Goal: Complete application form

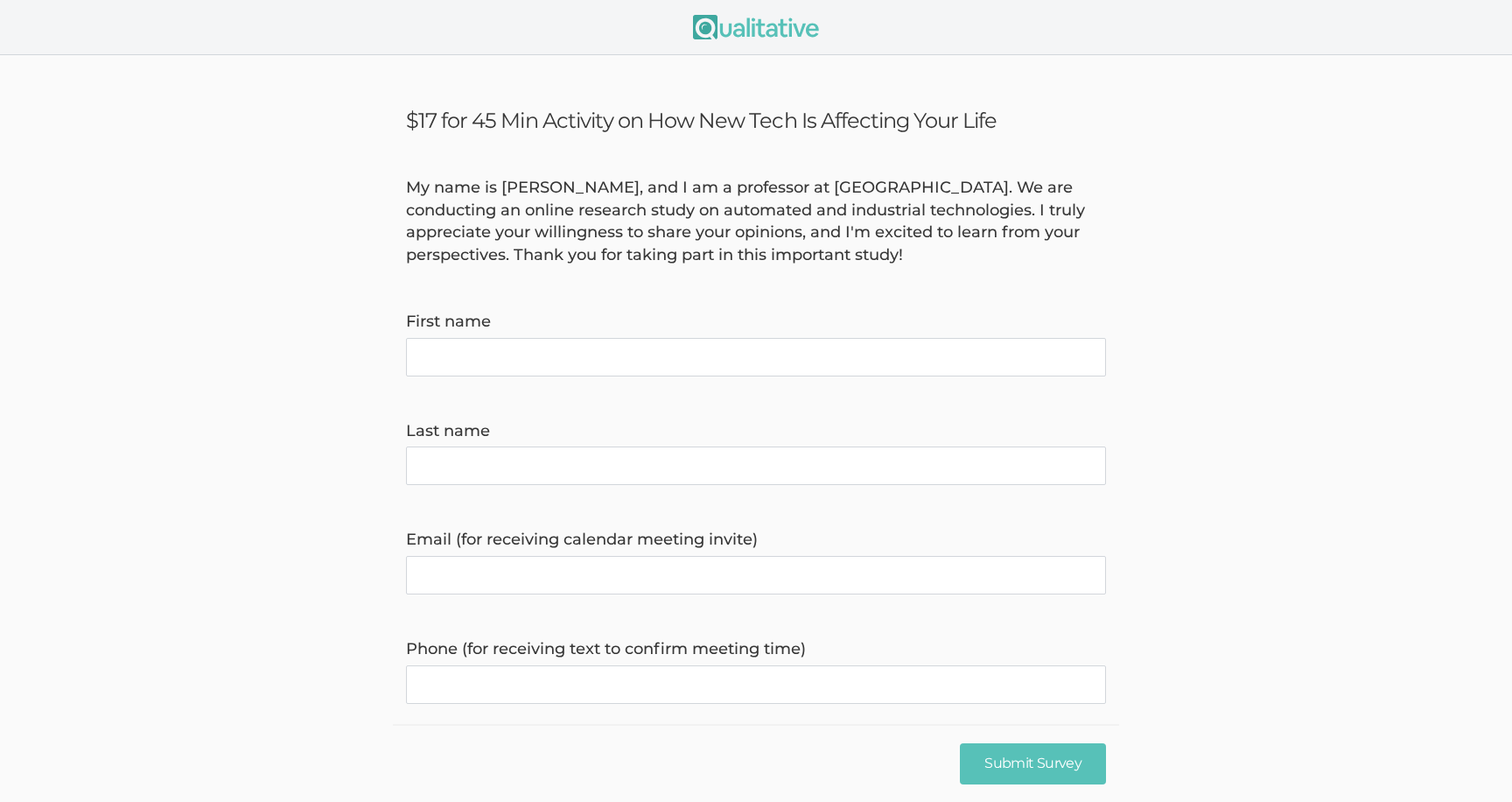
click at [755, 209] on div "My name is [PERSON_NAME], and I am a professor at [GEOGRAPHIC_DATA]. We are con…" at bounding box center [756, 221] width 727 height 90
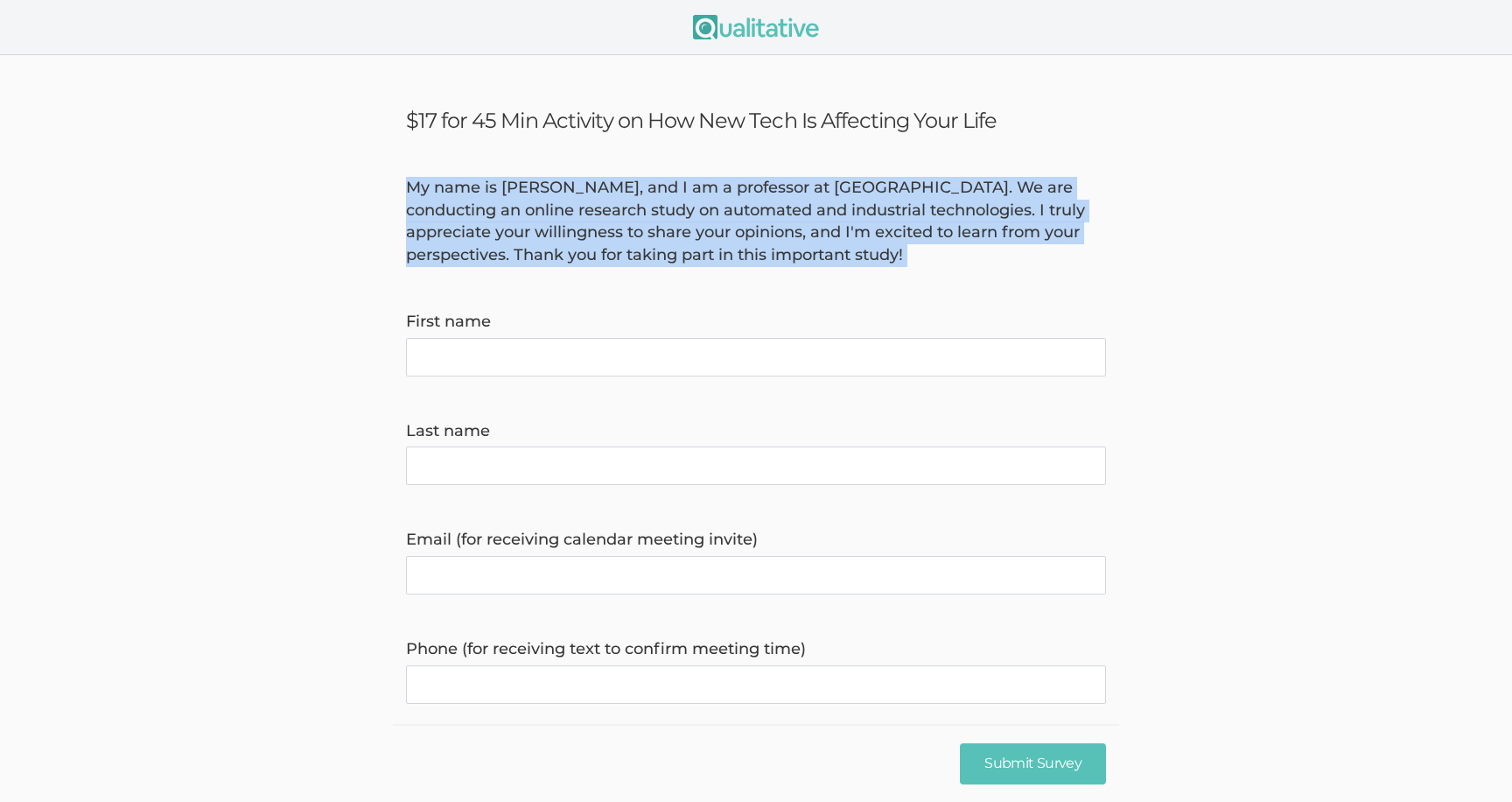
click at [755, 209] on div "My name is [PERSON_NAME], and I am a professor at [GEOGRAPHIC_DATA]. We are con…" at bounding box center [756, 221] width 727 height 90
click at [758, 210] on div "My name is [PERSON_NAME], and I am a professor at [GEOGRAPHIC_DATA]. We are con…" at bounding box center [756, 221] width 727 height 90
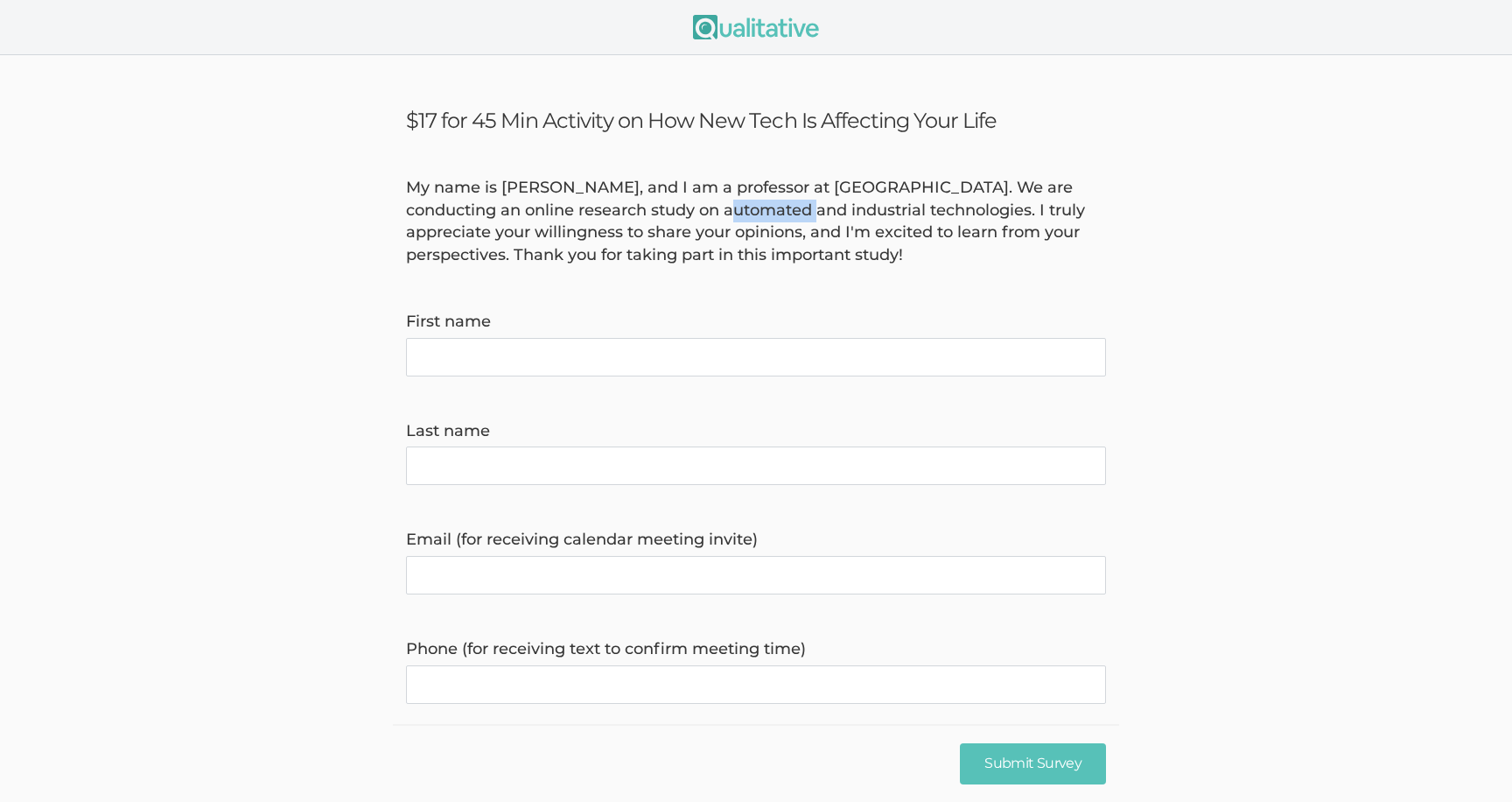
click at [758, 210] on div "My name is [PERSON_NAME], and I am a professor at [GEOGRAPHIC_DATA]. We are con…" at bounding box center [756, 221] width 727 height 90
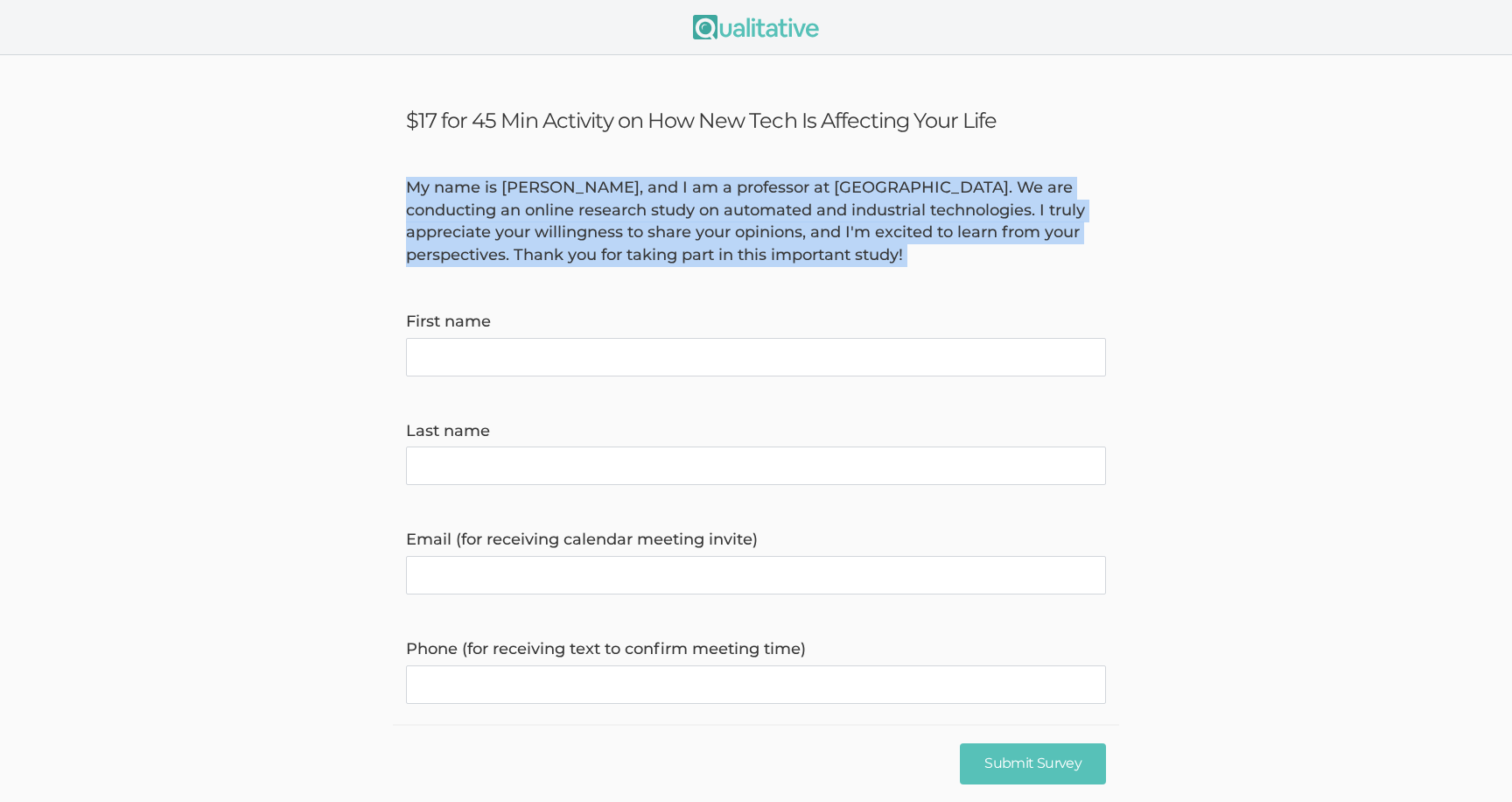
click at [758, 210] on div "My name is [PERSON_NAME], and I am a professor at [GEOGRAPHIC_DATA]. We are con…" at bounding box center [756, 221] width 727 height 90
click at [758, 180] on div "My name is [PERSON_NAME], and I am a professor at [GEOGRAPHIC_DATA]. We are con…" at bounding box center [756, 221] width 727 height 90
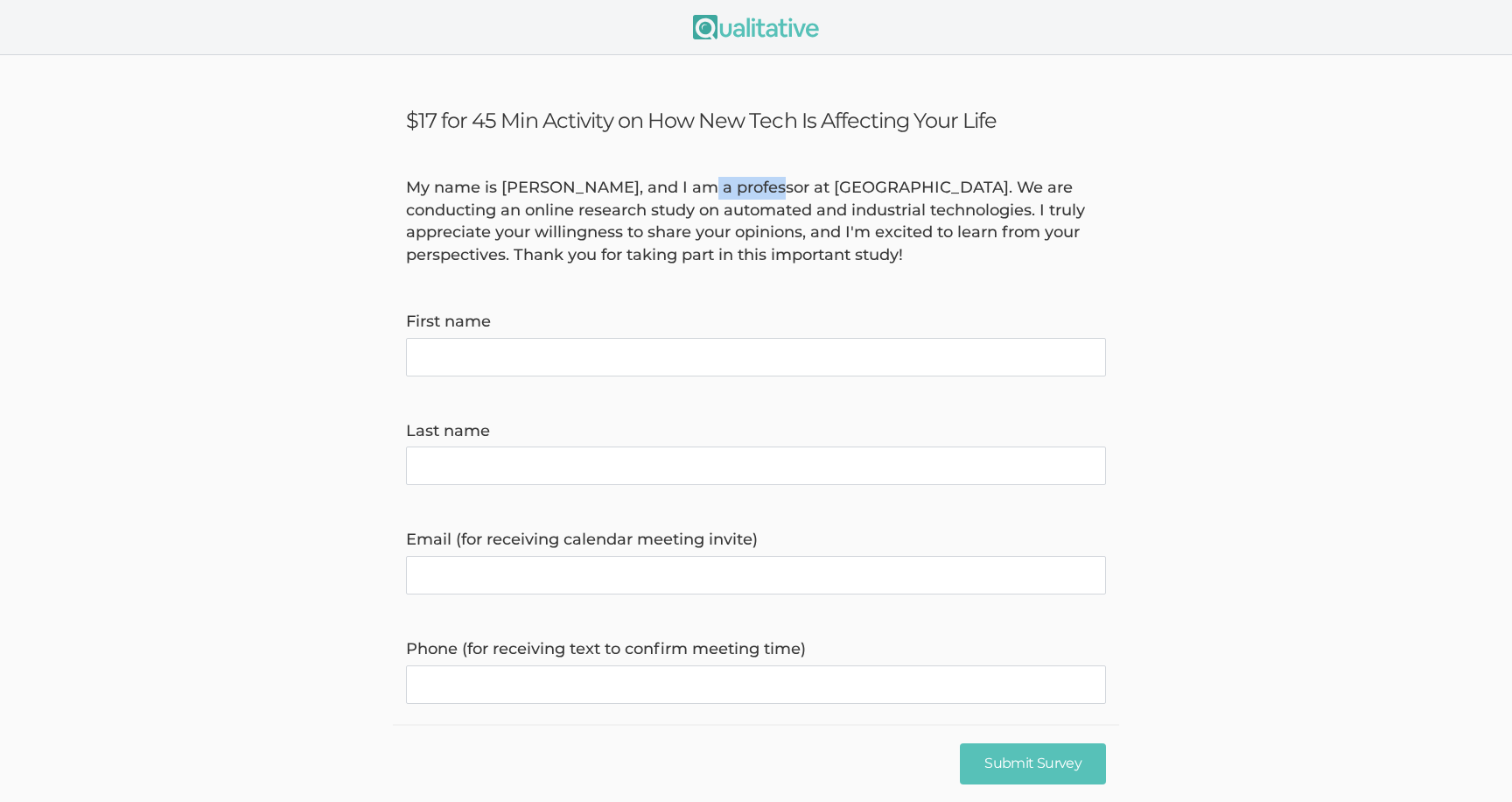
click at [758, 180] on div "My name is [PERSON_NAME], and I am a professor at [GEOGRAPHIC_DATA]. We are con…" at bounding box center [756, 221] width 727 height 90
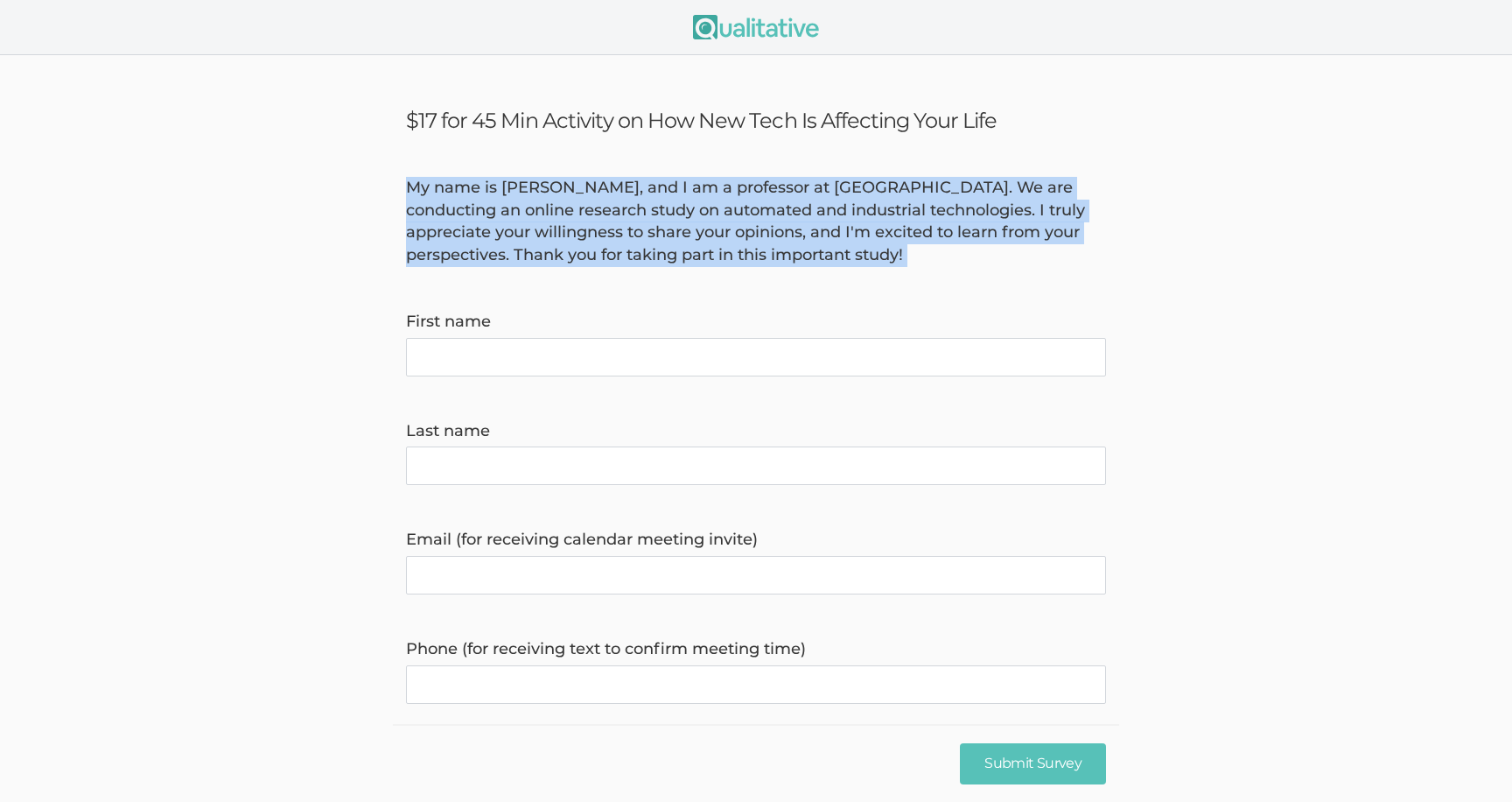
click at [758, 180] on div "My name is [PERSON_NAME], and I am a professor at [GEOGRAPHIC_DATA]. We are con…" at bounding box center [756, 221] width 727 height 90
click at [758, 209] on div "My name is [PERSON_NAME], and I am a professor at [GEOGRAPHIC_DATA]. We are con…" at bounding box center [756, 221] width 727 height 90
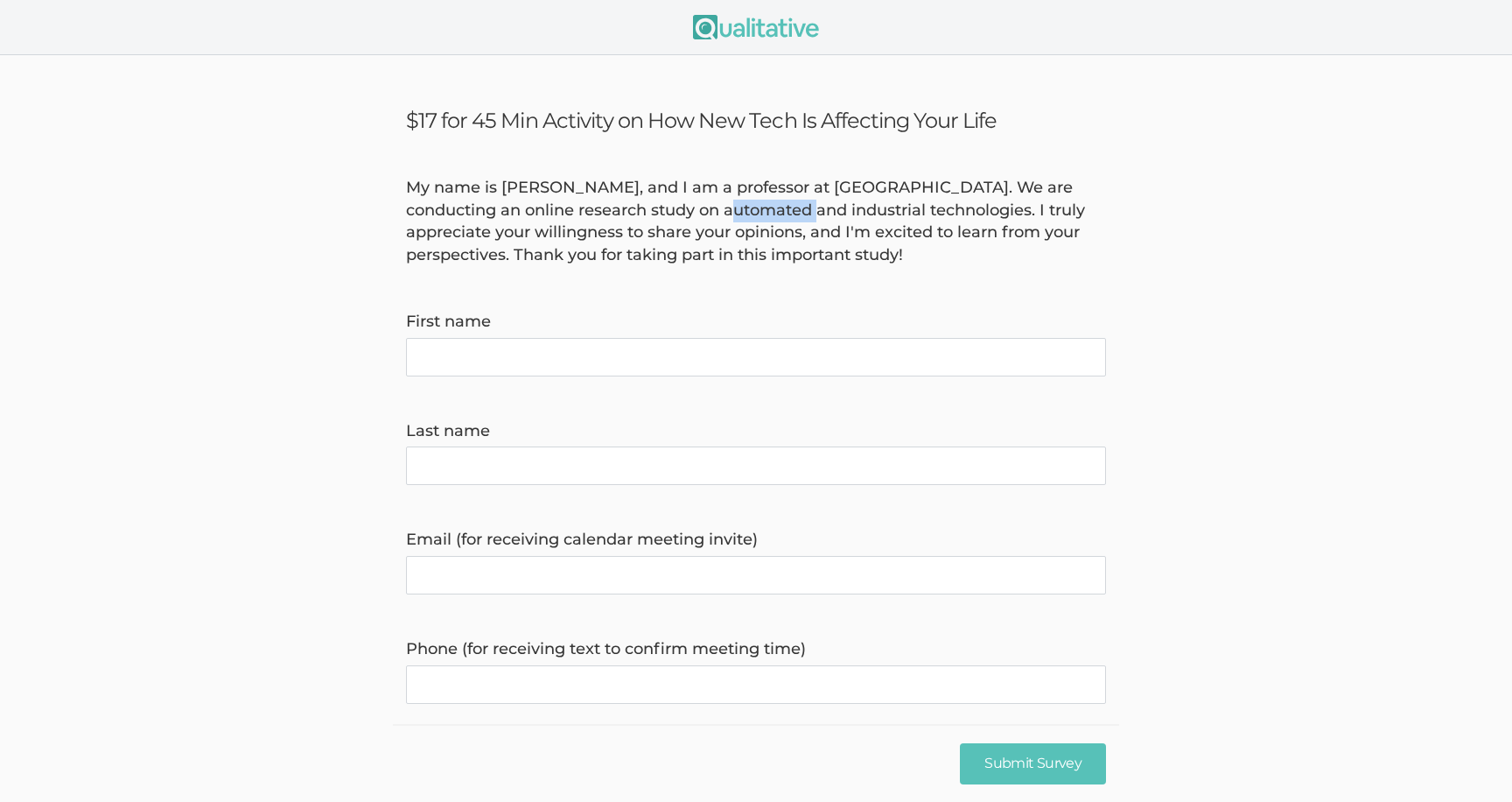
click at [758, 209] on div "My name is [PERSON_NAME], and I am a professor at [GEOGRAPHIC_DATA]. We are con…" at bounding box center [756, 221] width 727 height 90
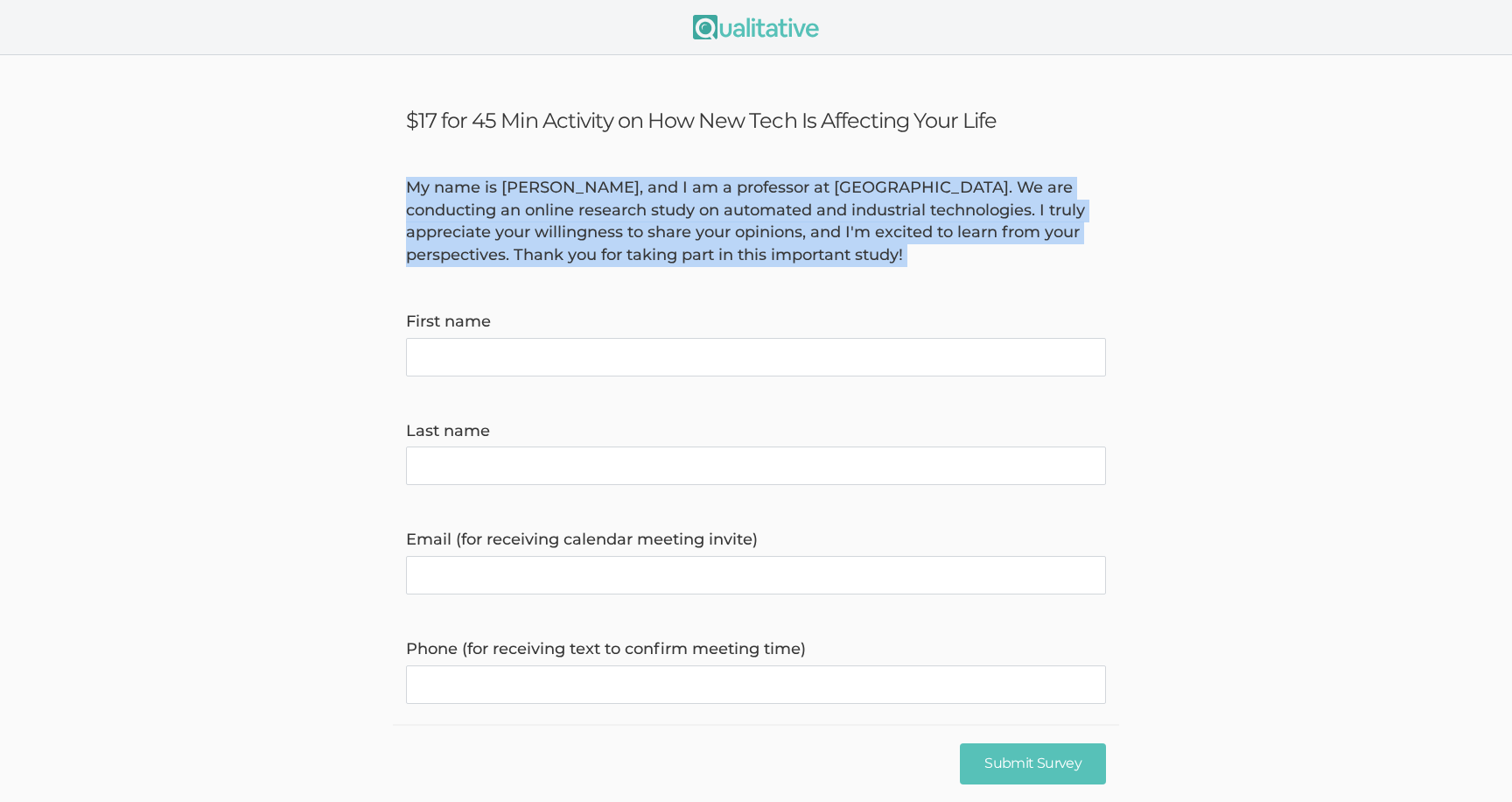
click at [758, 209] on div "My name is [PERSON_NAME], and I am a professor at [GEOGRAPHIC_DATA]. We are con…" at bounding box center [756, 221] width 727 height 90
click at [758, 236] on div "My name is [PERSON_NAME], and I am a professor at [GEOGRAPHIC_DATA]. We are con…" at bounding box center [756, 221] width 727 height 90
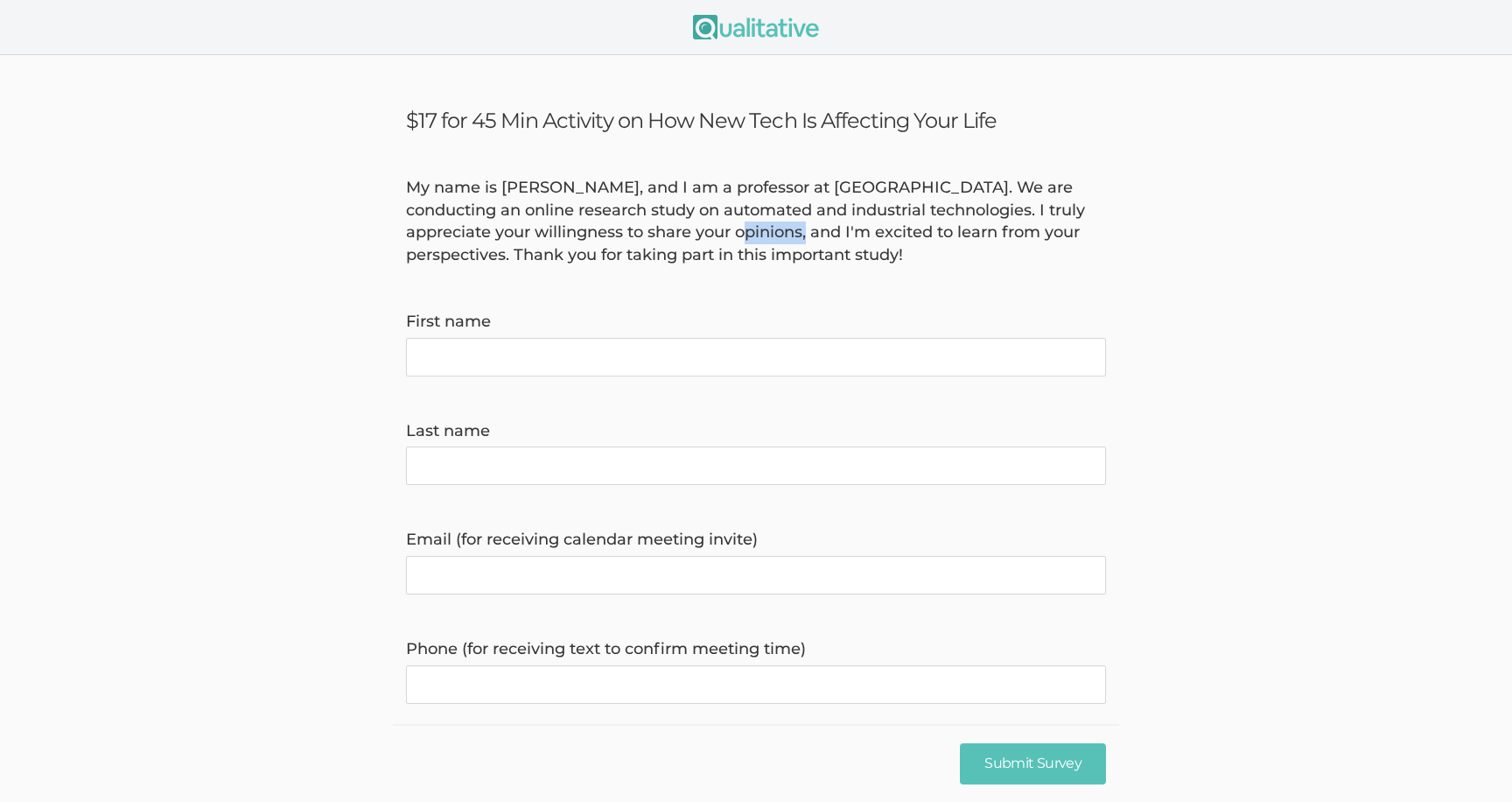
click at [758, 236] on div "My name is [PERSON_NAME], and I am a professor at [GEOGRAPHIC_DATA]. We are con…" at bounding box center [756, 221] width 727 height 90
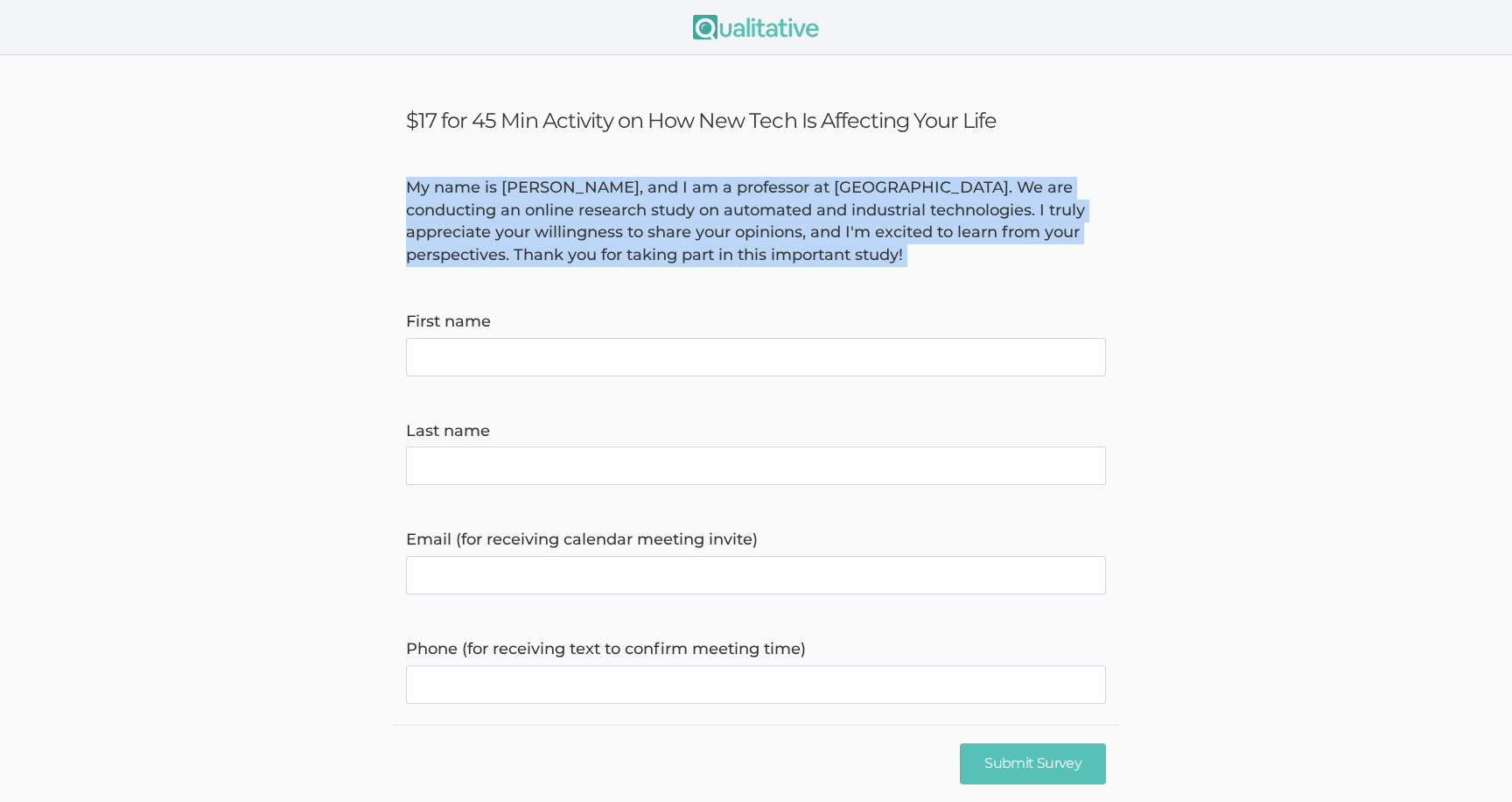
click at [758, 236] on div "My name is [PERSON_NAME], and I am a professor at [GEOGRAPHIC_DATA]. We are con…" at bounding box center [756, 221] width 727 height 90
click at [758, 261] on div "My name is [PERSON_NAME], and I am a professor at [GEOGRAPHIC_DATA]. We are con…" at bounding box center [756, 221] width 727 height 90
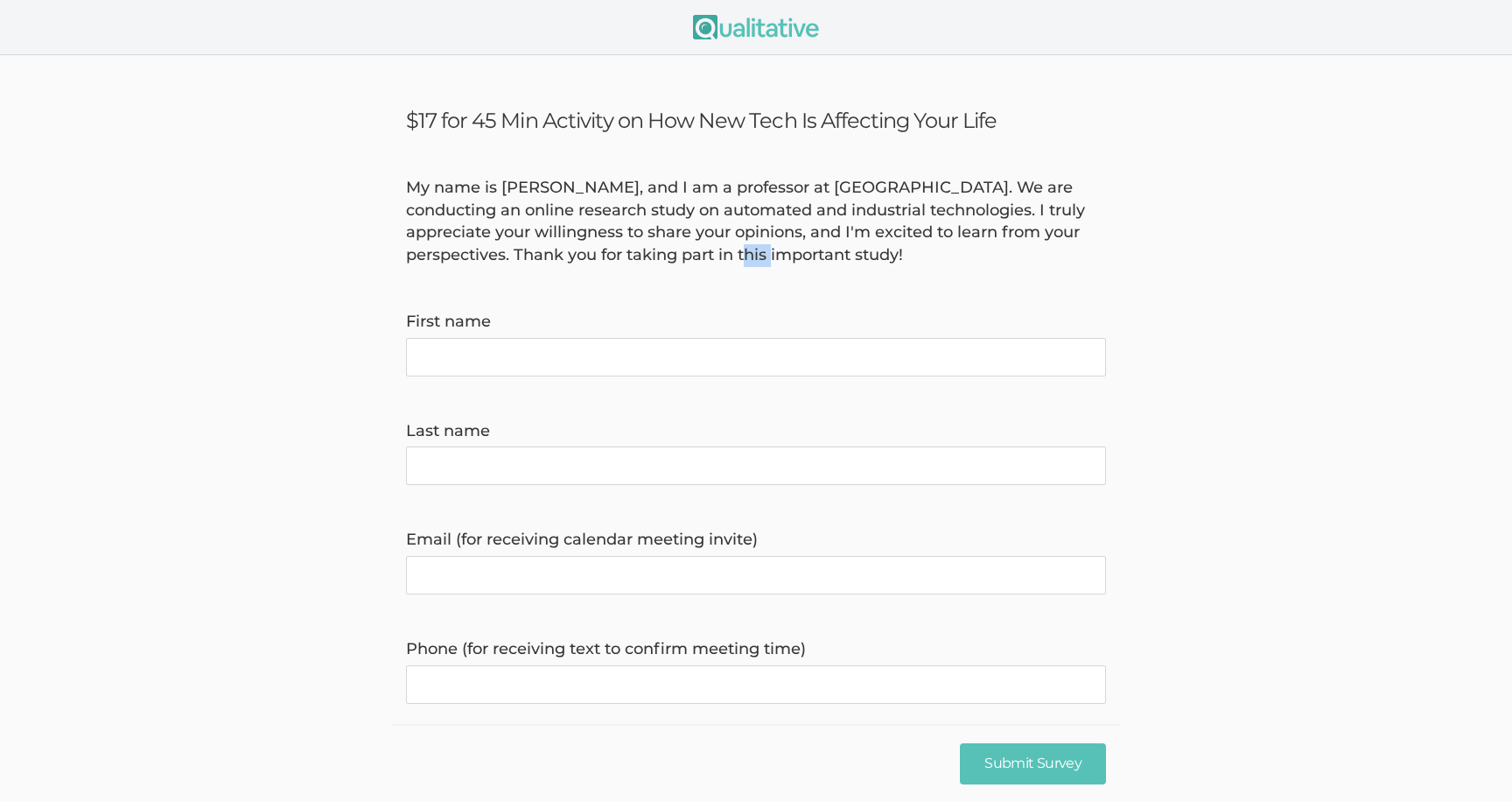
click at [758, 261] on div "My name is [PERSON_NAME], and I am a professor at [GEOGRAPHIC_DATA]. We are con…" at bounding box center [756, 221] width 727 height 90
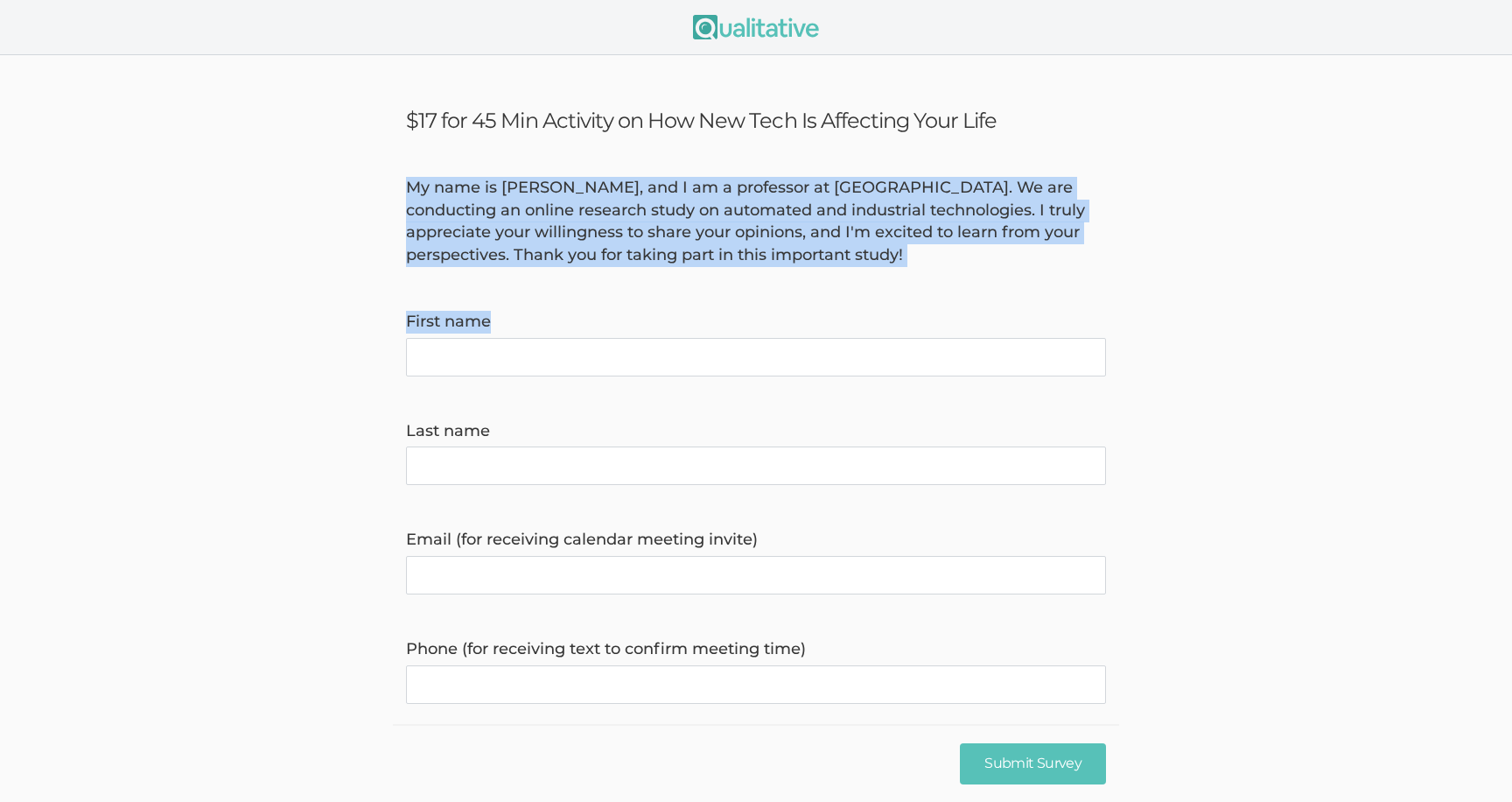
drag, startPoint x: 758, startPoint y: 261, endPoint x: 768, endPoint y: 276, distance: 18.0
click at [768, 276] on form "My name is [PERSON_NAME], and I am a professor at [GEOGRAPHIC_DATA]. We are con…" at bounding box center [756, 567] width 1512 height 781
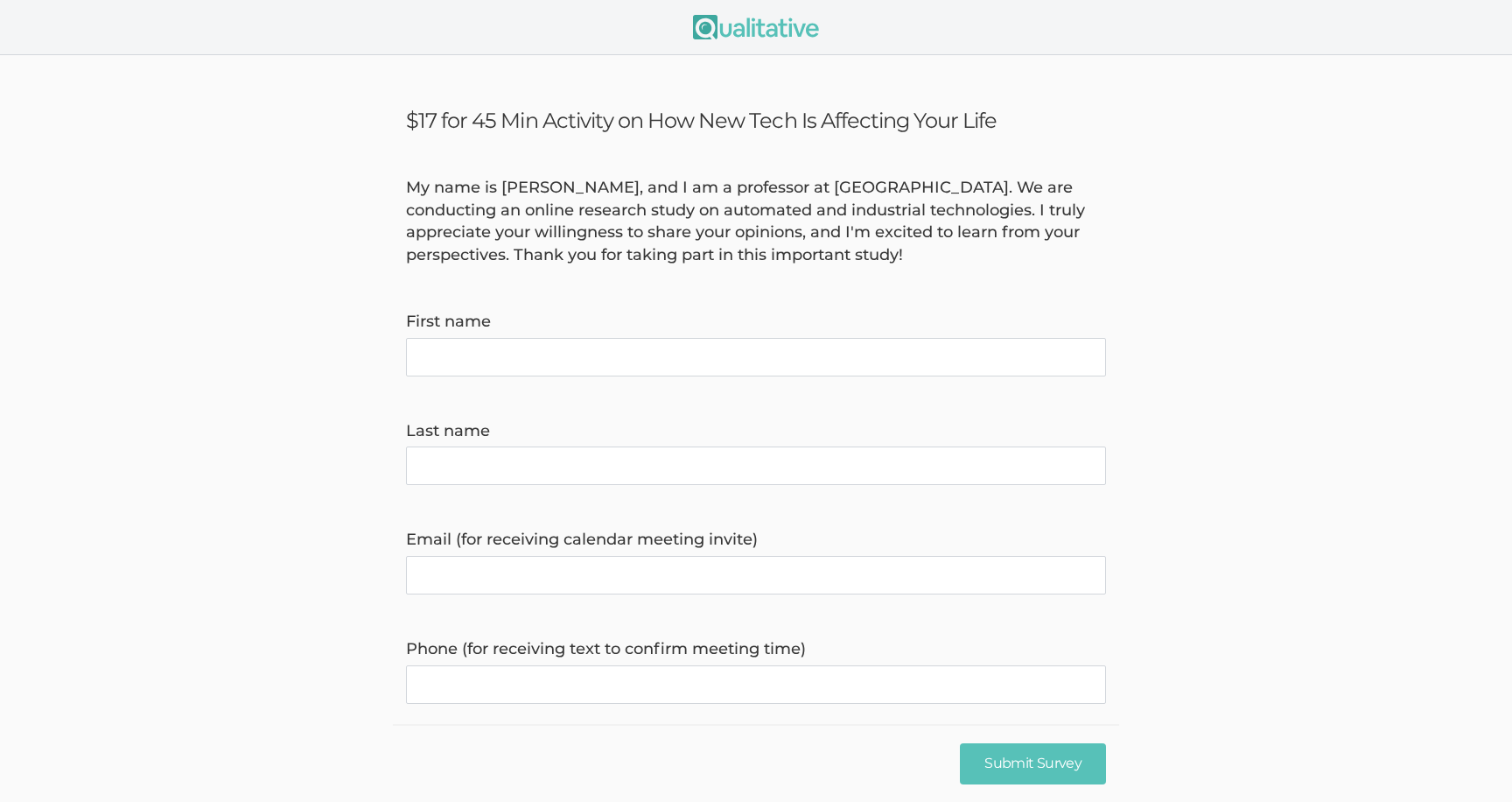
click at [760, 256] on div "My name is [PERSON_NAME], and I am a professor at [GEOGRAPHIC_DATA]. We are con…" at bounding box center [756, 221] width 727 height 90
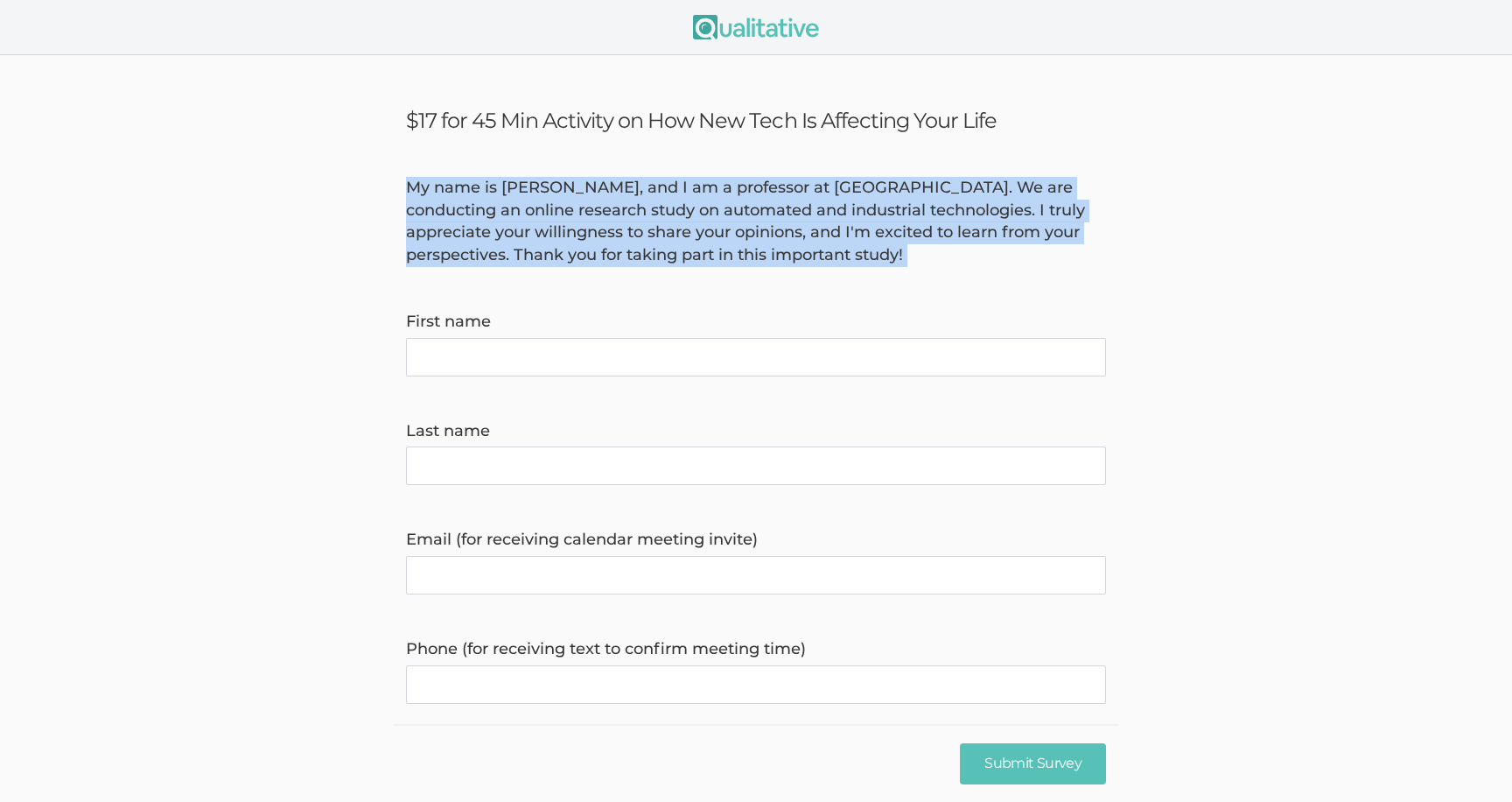
click at [760, 256] on div "My name is [PERSON_NAME], and I am a professor at [GEOGRAPHIC_DATA]. We are con…" at bounding box center [756, 221] width 727 height 90
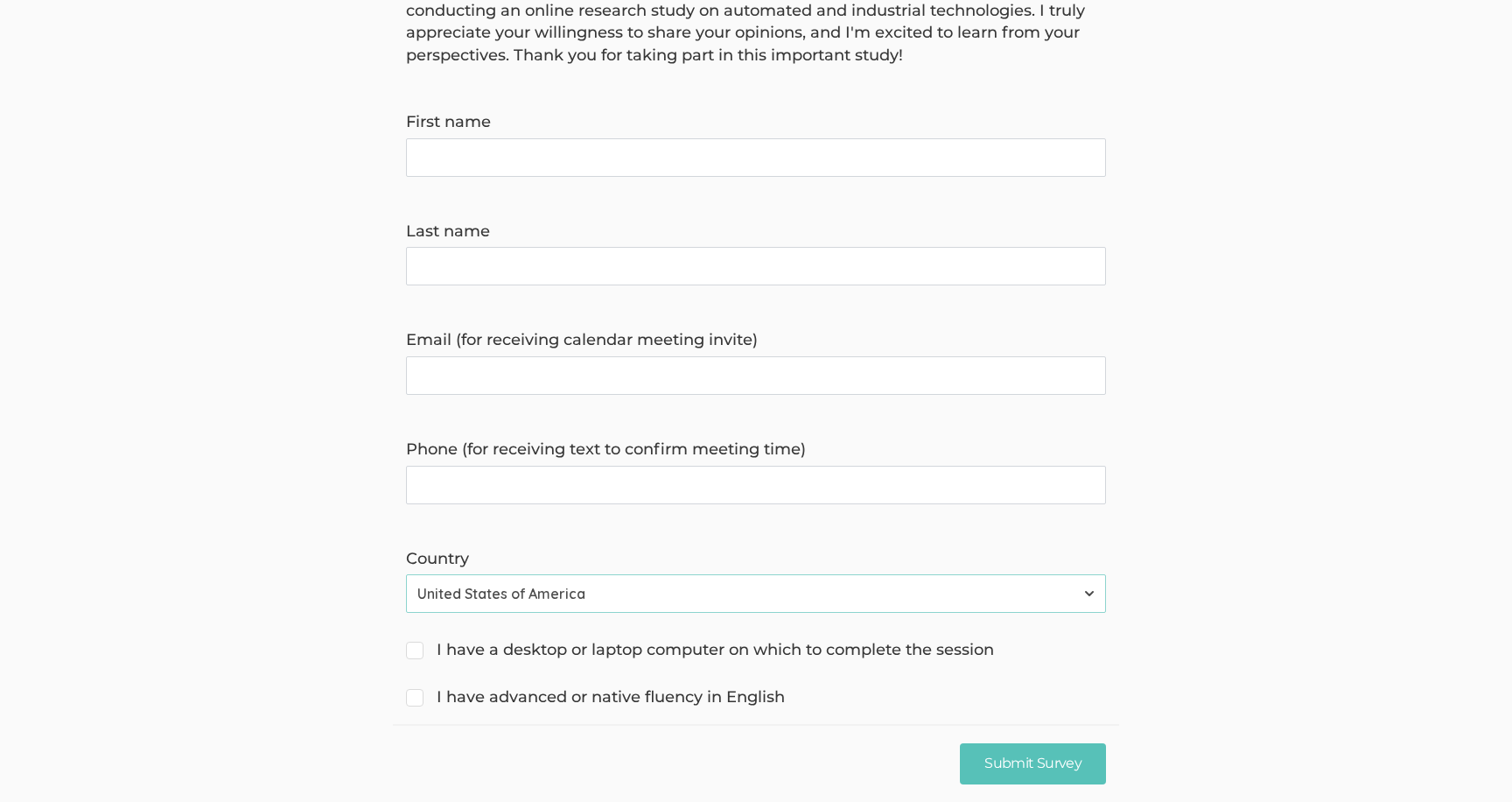
scroll to position [277, 0]
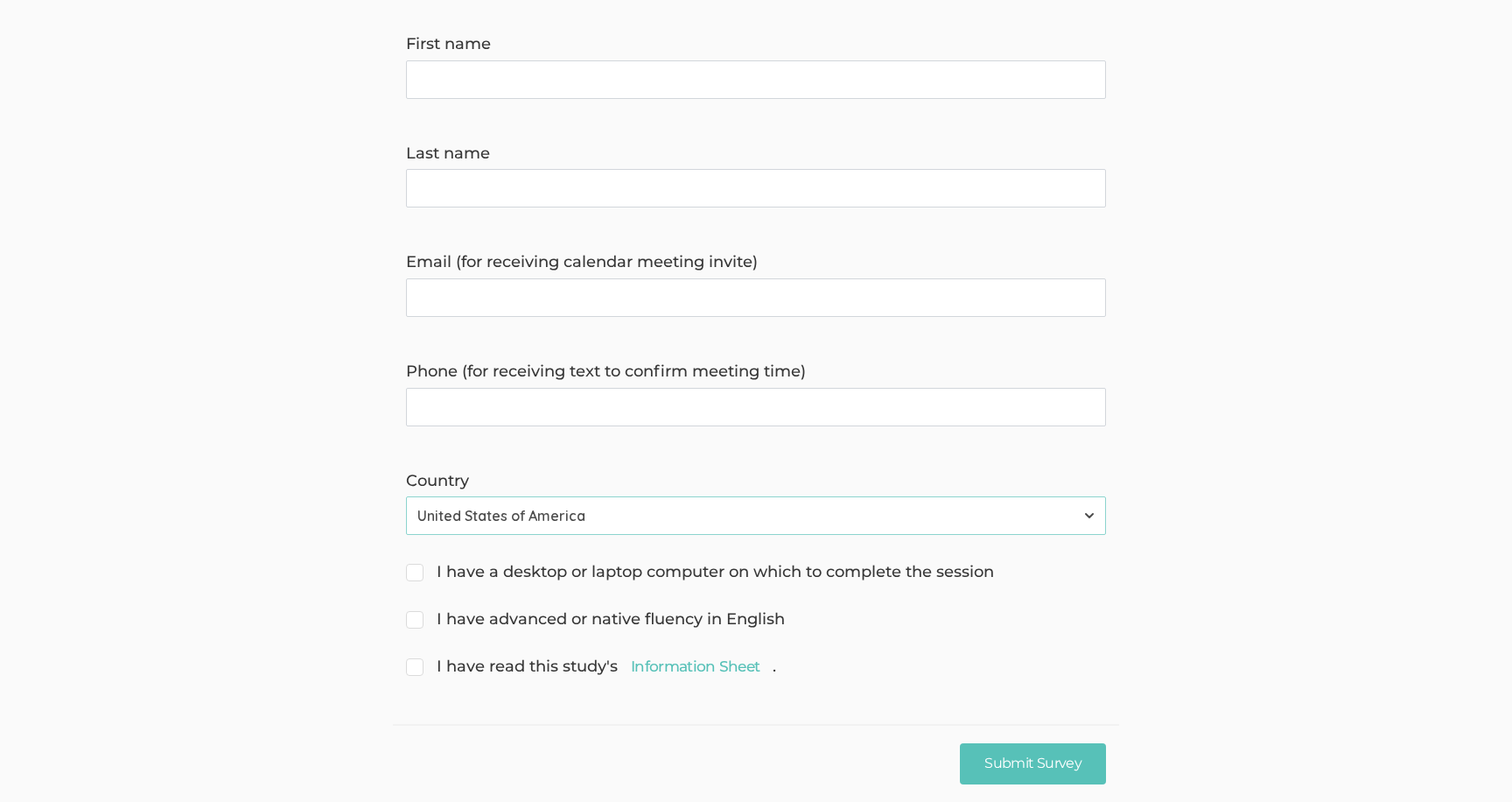
click at [715, 528] on select "[GEOGRAPHIC_DATA] [GEOGRAPHIC_DATA] [GEOGRAPHIC_DATA] [GEOGRAPHIC_DATA] [US_STA…" at bounding box center [756, 515] width 700 height 38
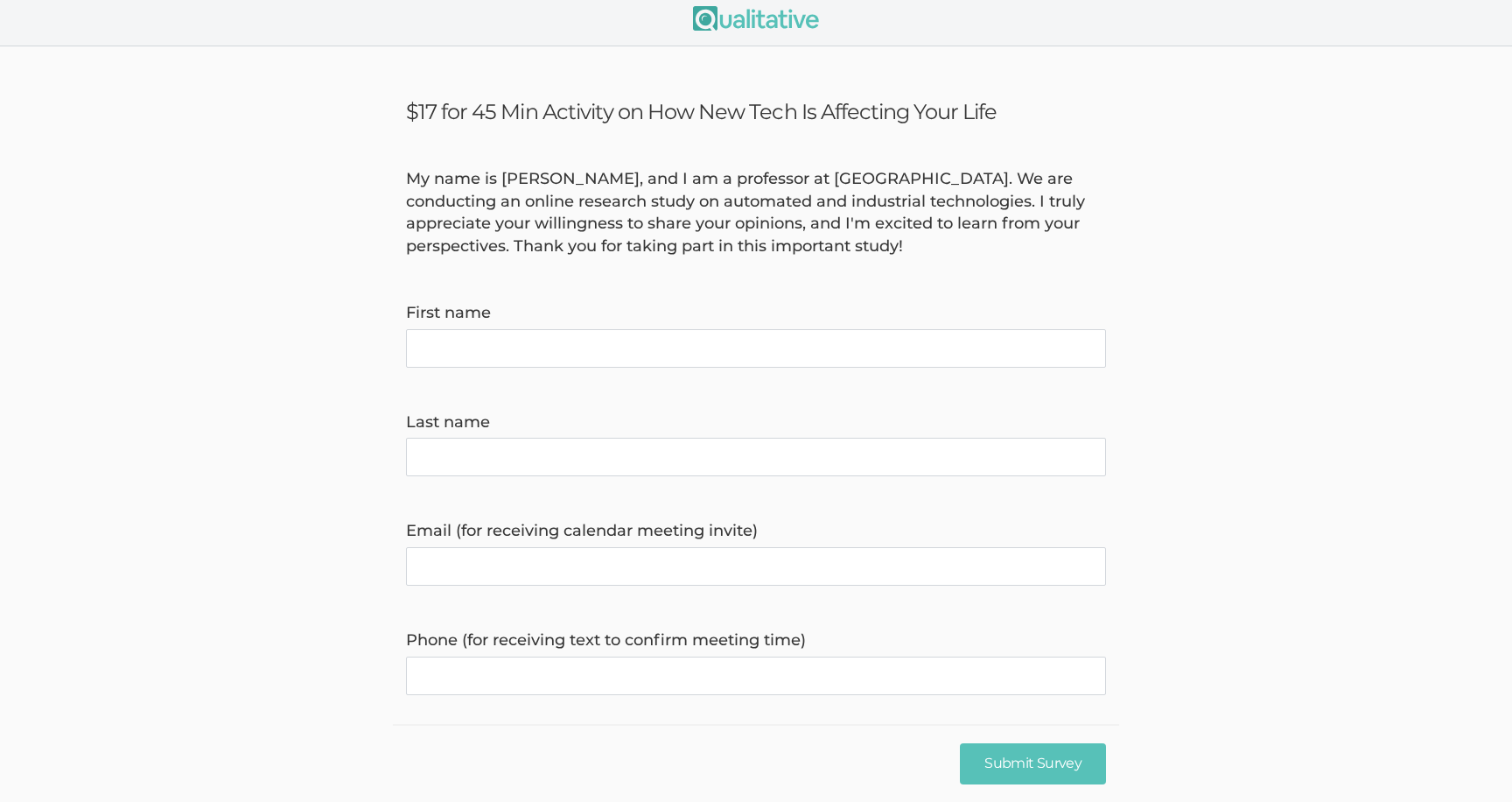
scroll to position [0, 0]
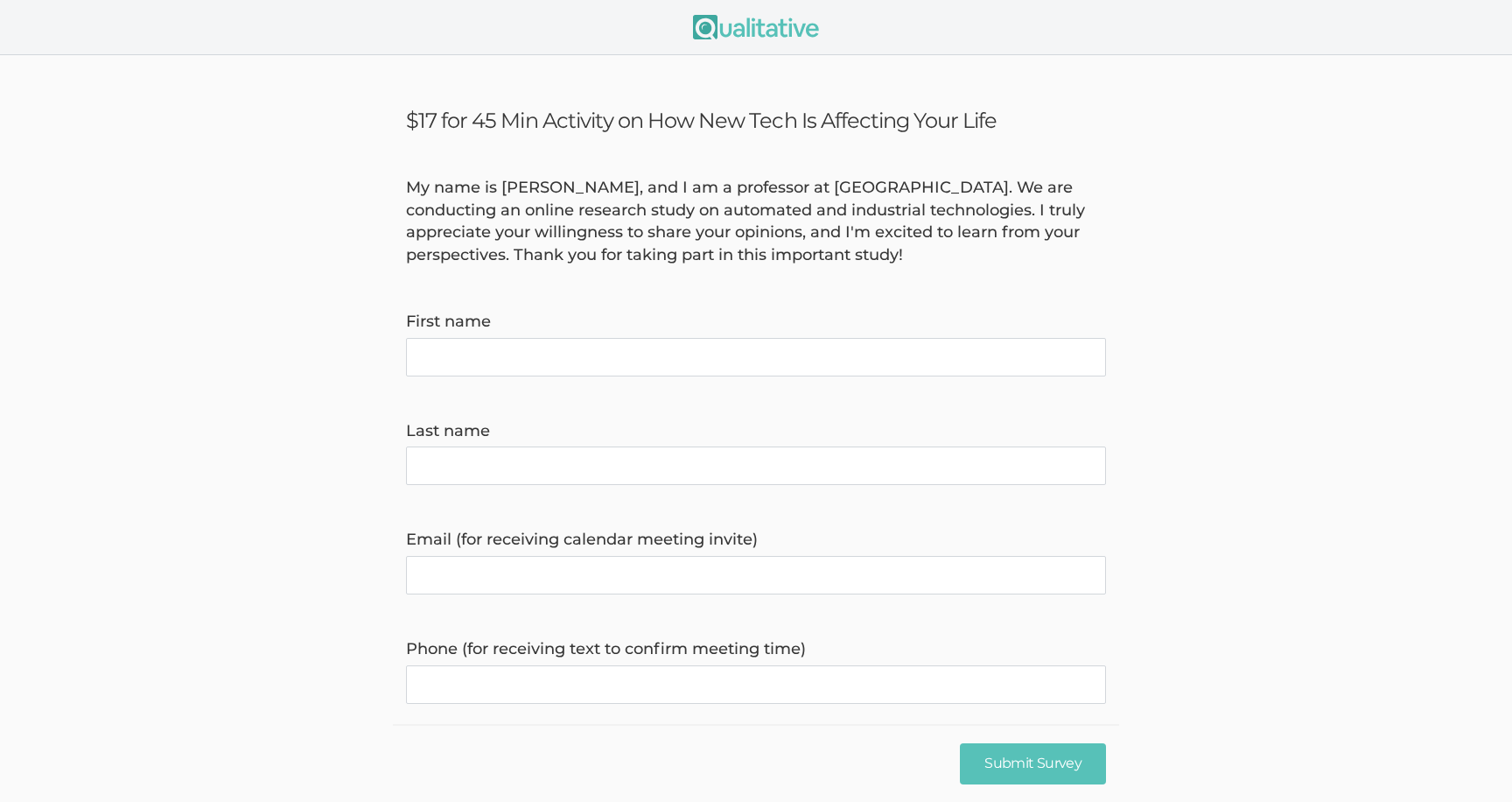
click at [752, 420] on form "My name is [PERSON_NAME], and I am a professor at [GEOGRAPHIC_DATA]. We are con…" at bounding box center [756, 567] width 1512 height 781
click at [771, 254] on div "My name is [PERSON_NAME], and I am a professor at [GEOGRAPHIC_DATA]. We are con…" at bounding box center [756, 221] width 727 height 90
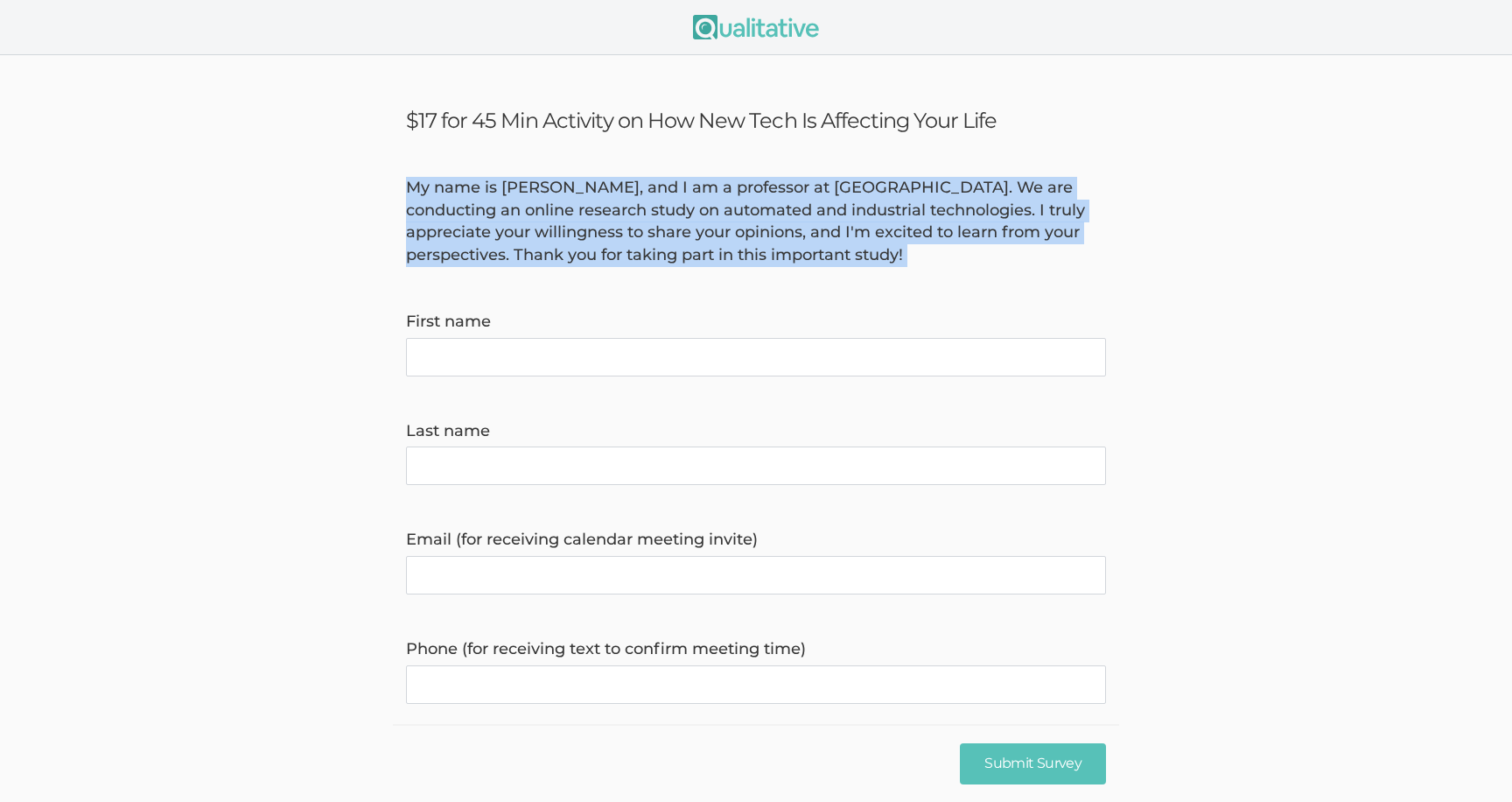
click at [771, 254] on div "My name is [PERSON_NAME], and I am a professor at [GEOGRAPHIC_DATA]. We are con…" at bounding box center [756, 221] width 727 height 90
click at [765, 254] on div "My name is [PERSON_NAME], and I am a professor at [GEOGRAPHIC_DATA]. We are con…" at bounding box center [756, 221] width 727 height 90
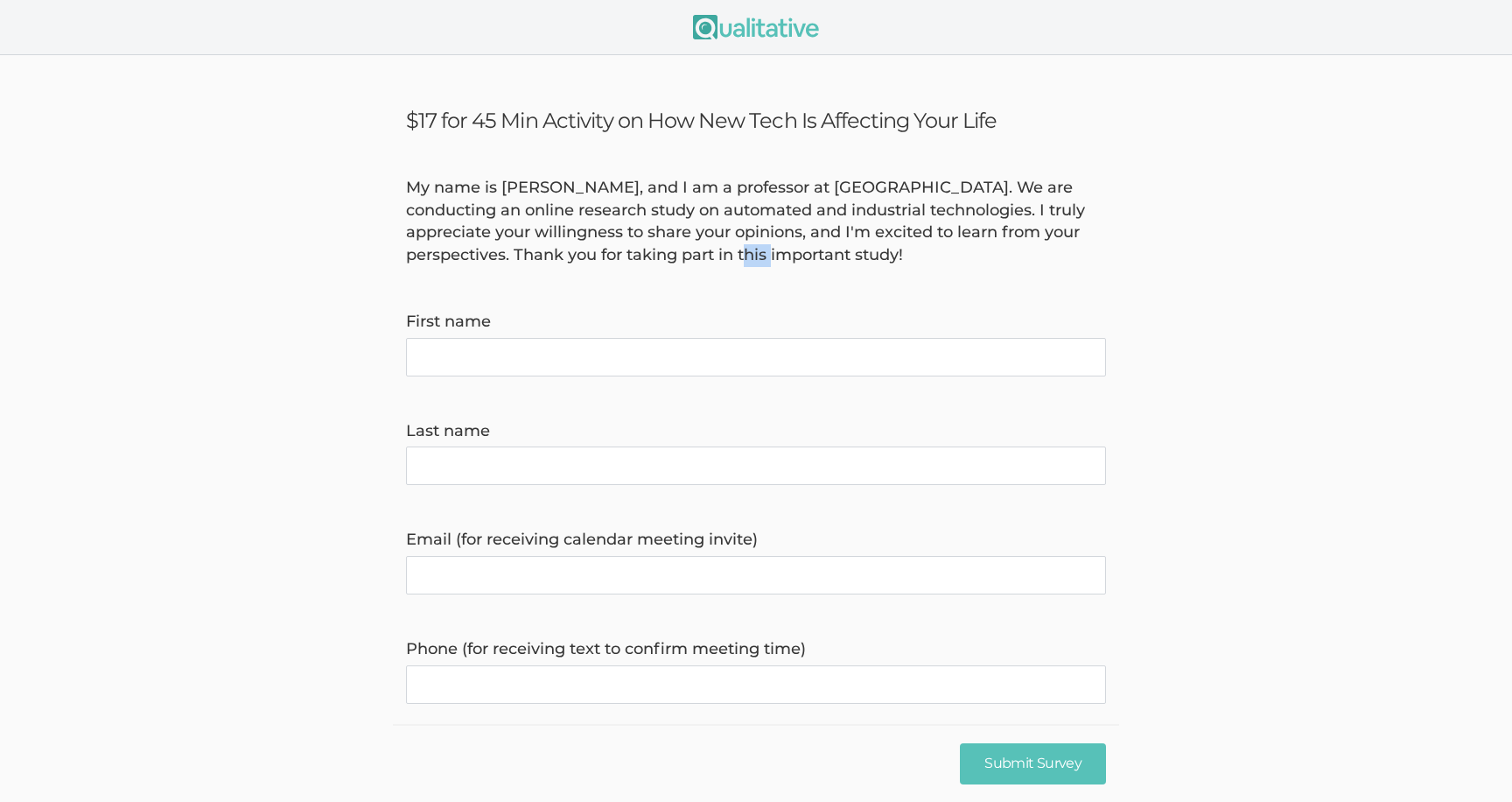
click at [765, 254] on div "My name is [PERSON_NAME], and I am a professor at [GEOGRAPHIC_DATA]. We are con…" at bounding box center [756, 221] width 727 height 90
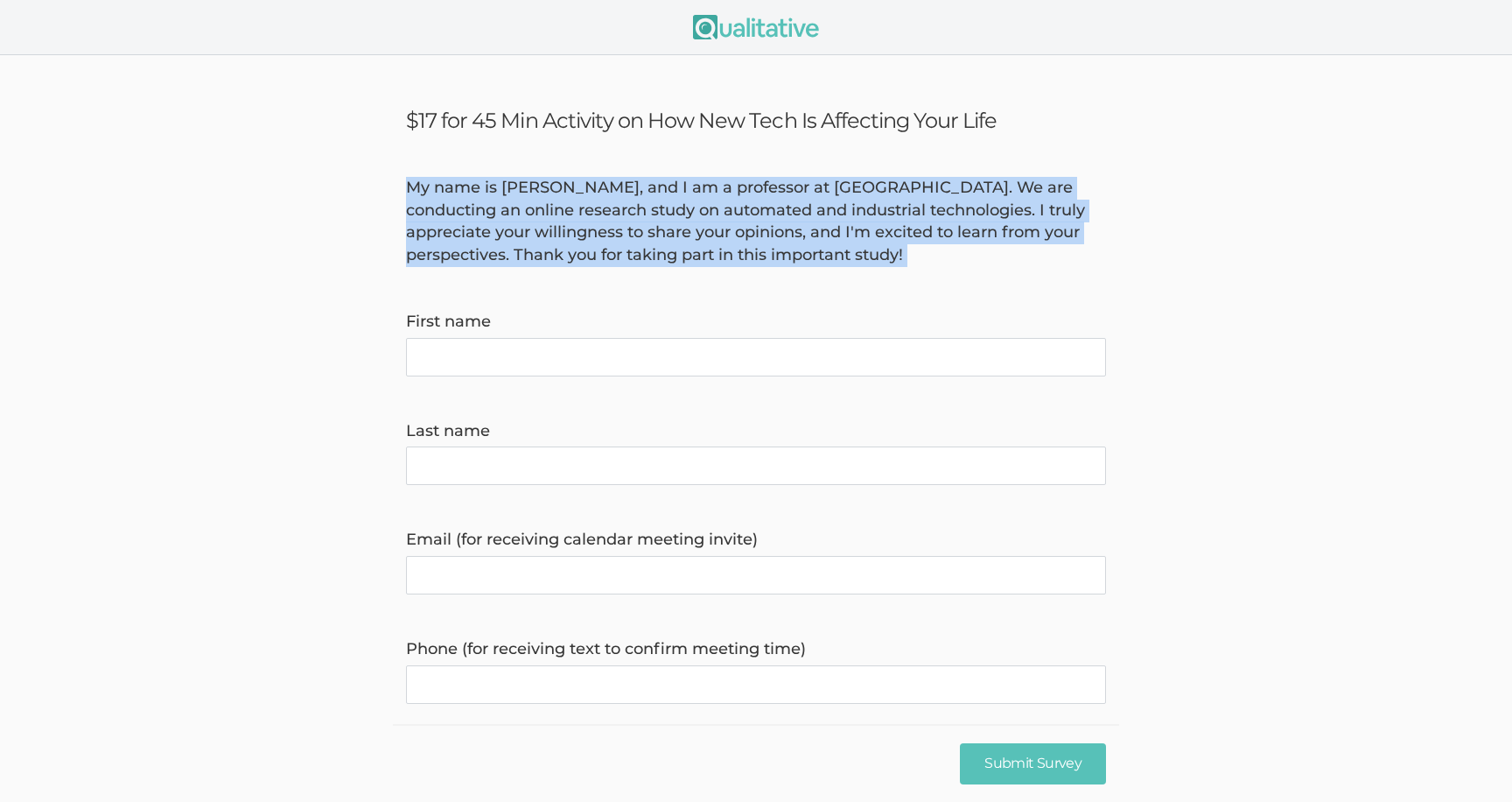
drag, startPoint x: 765, startPoint y: 254, endPoint x: 755, endPoint y: 227, distance: 28.8
click at [755, 227] on div "My name is [PERSON_NAME], and I am a professor at [GEOGRAPHIC_DATA]. We are con…" at bounding box center [756, 221] width 727 height 90
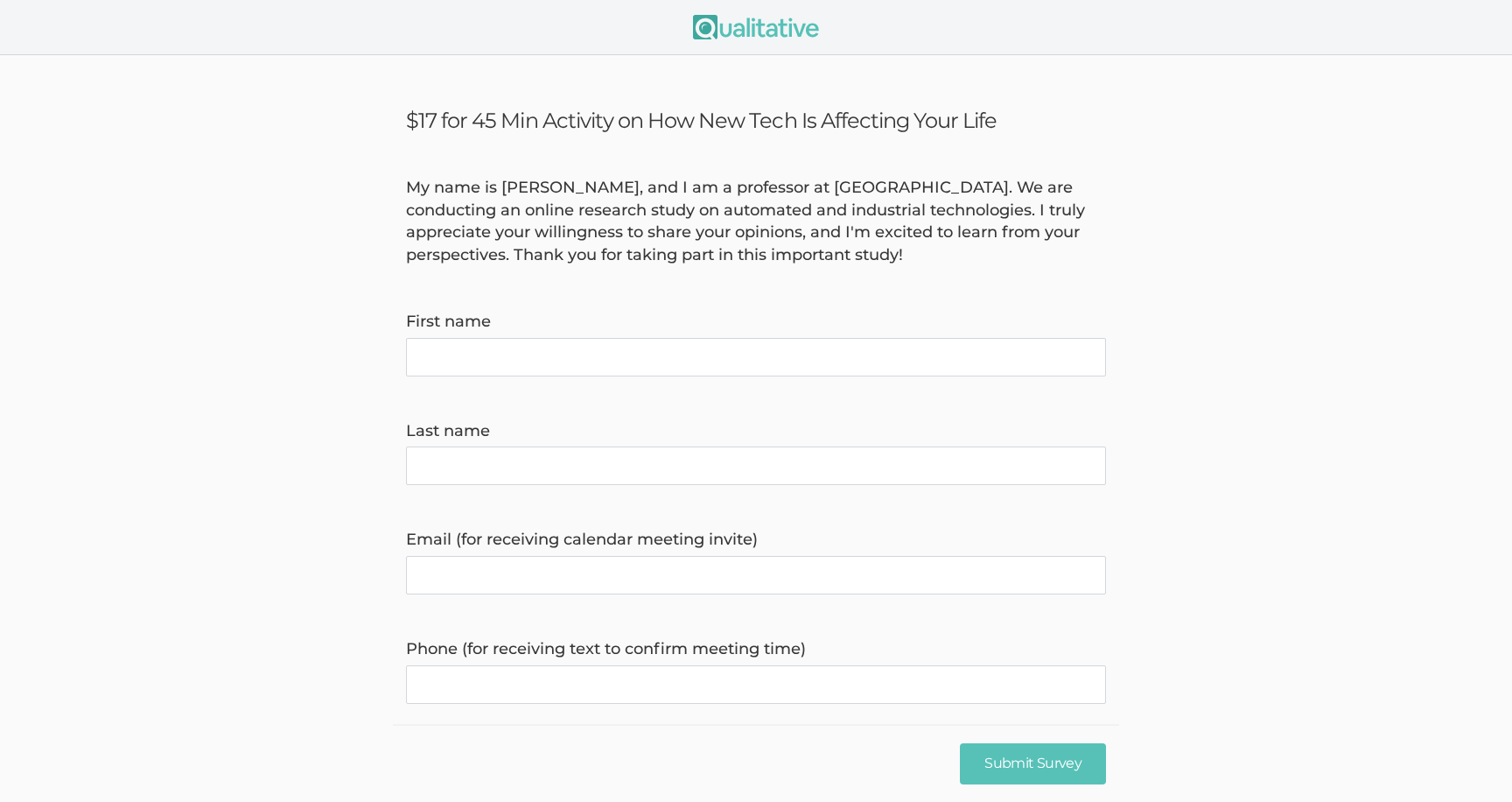
scroll to position [277, 0]
click at [740, 204] on div "My name is [PERSON_NAME], and I am a professor at [GEOGRAPHIC_DATA]. We are con…" at bounding box center [756, 221] width 727 height 90
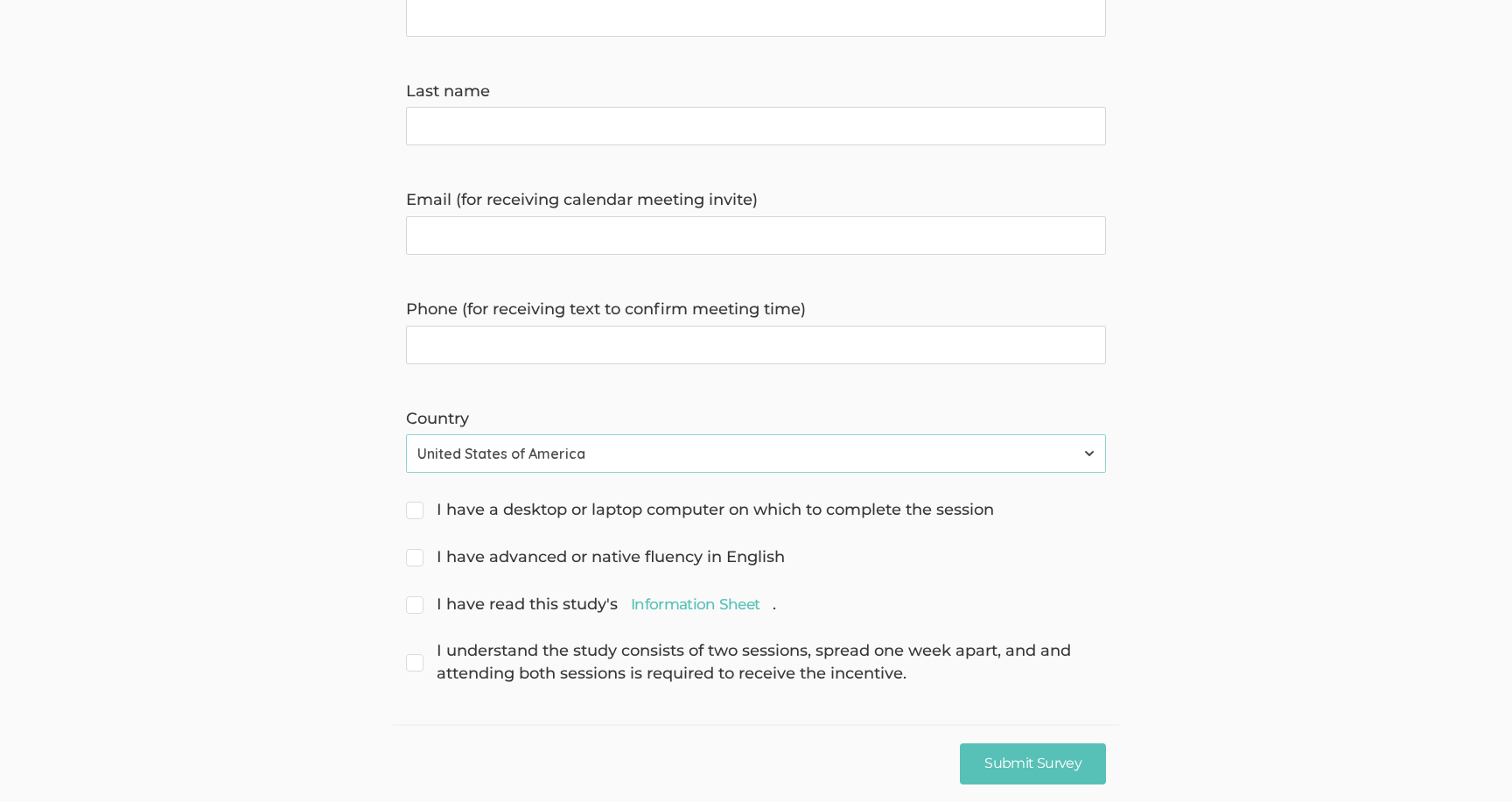
scroll to position [345, 0]
